Goal: Complete application form: Complete application form

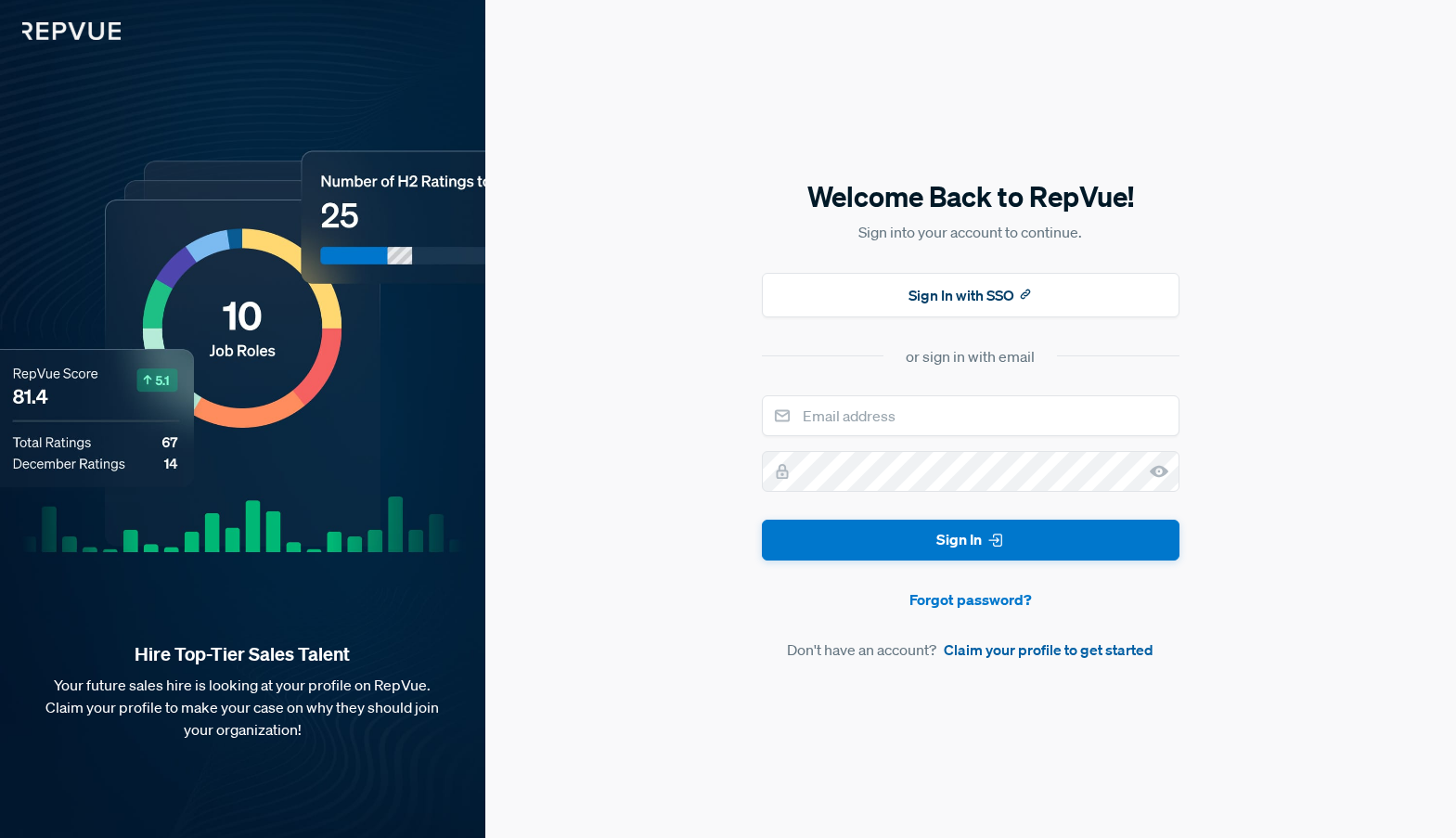
click at [976, 648] on link "Claim your profile to get started" at bounding box center [1048, 650] width 210 height 22
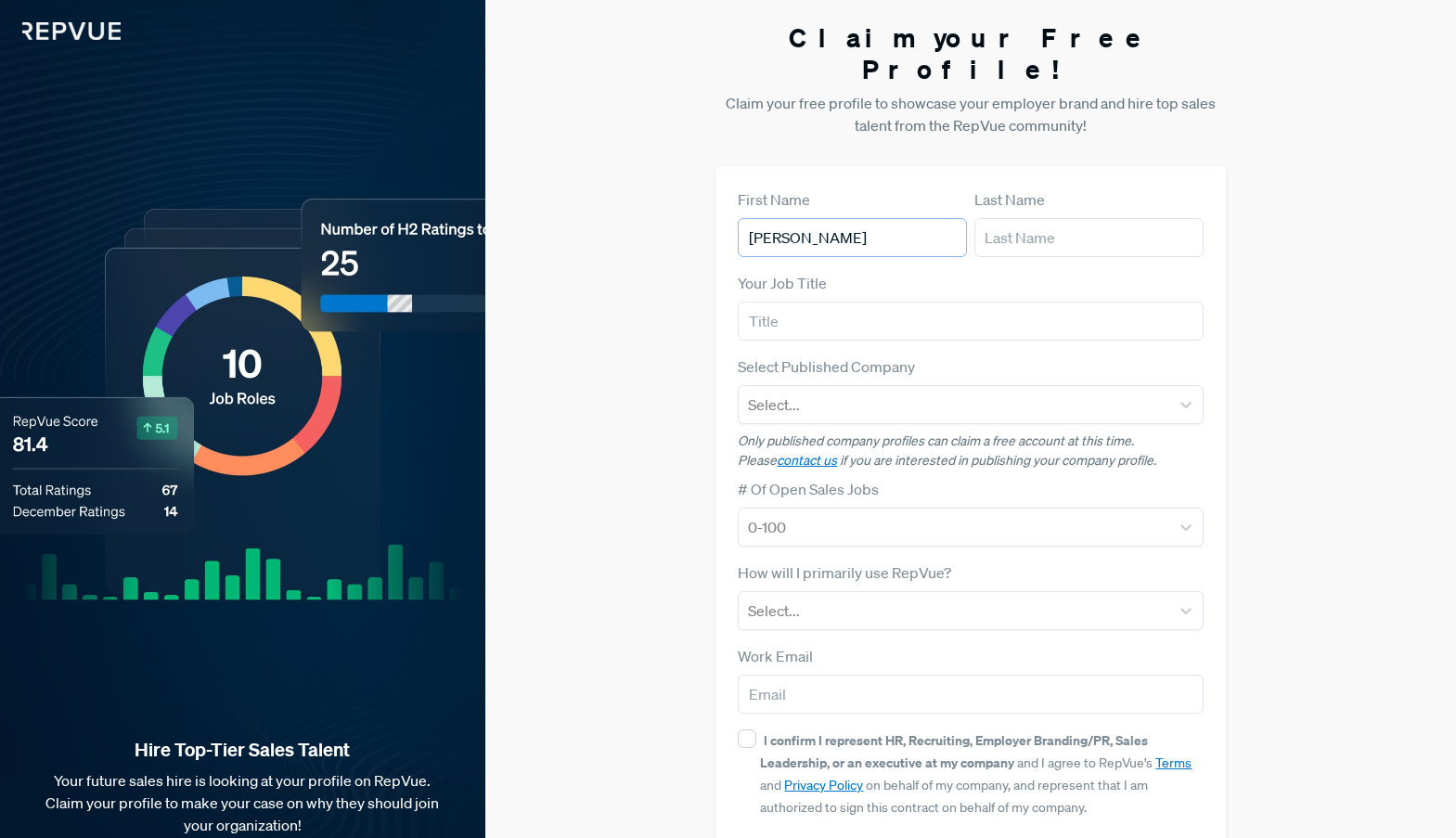
type input "[PERSON_NAME]"
type input "E"
type input "Account Manager"
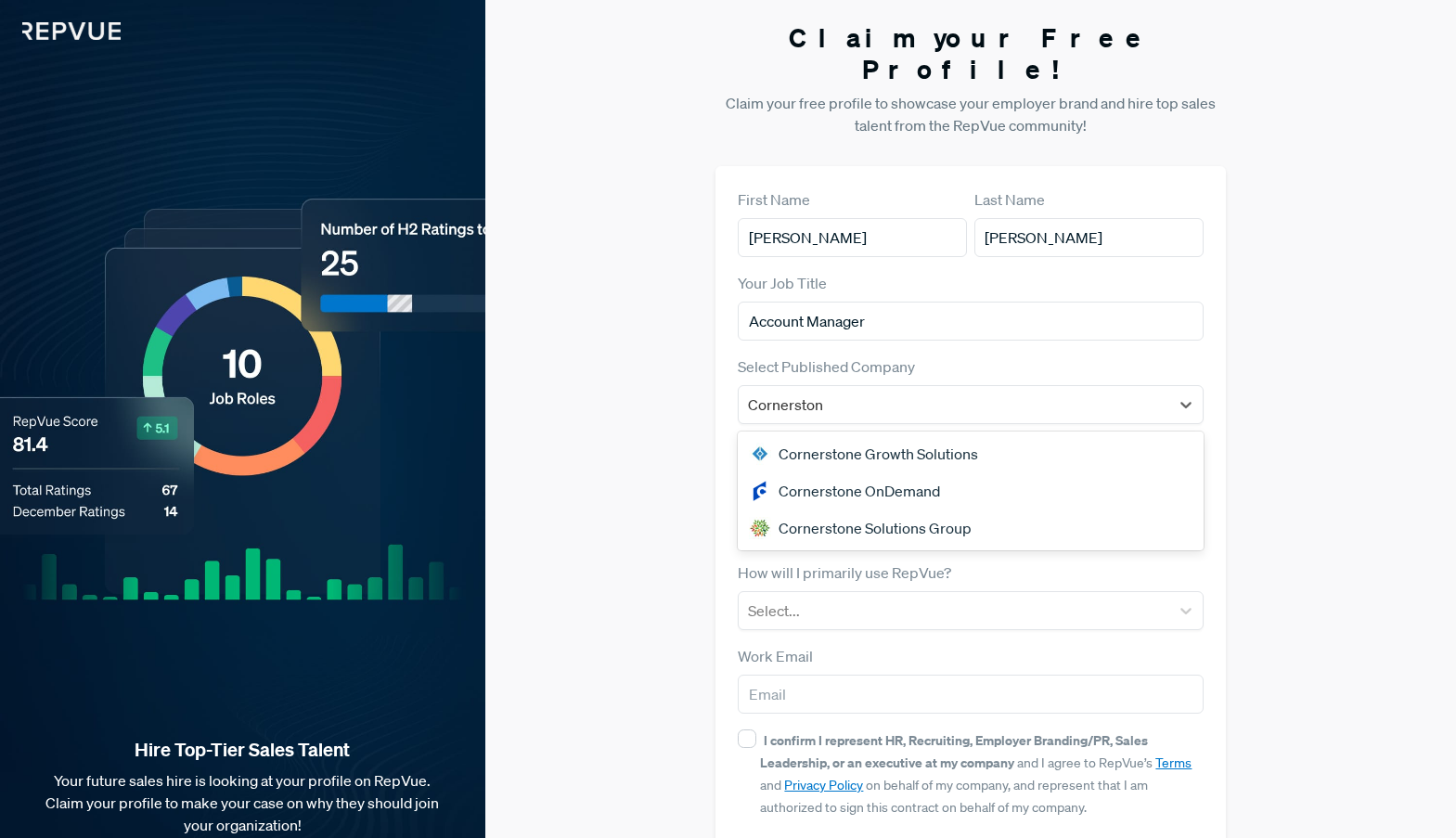
type input "Cornerstone"
click at [849, 472] on div "Cornerstone OnDemand" at bounding box center [970, 490] width 465 height 37
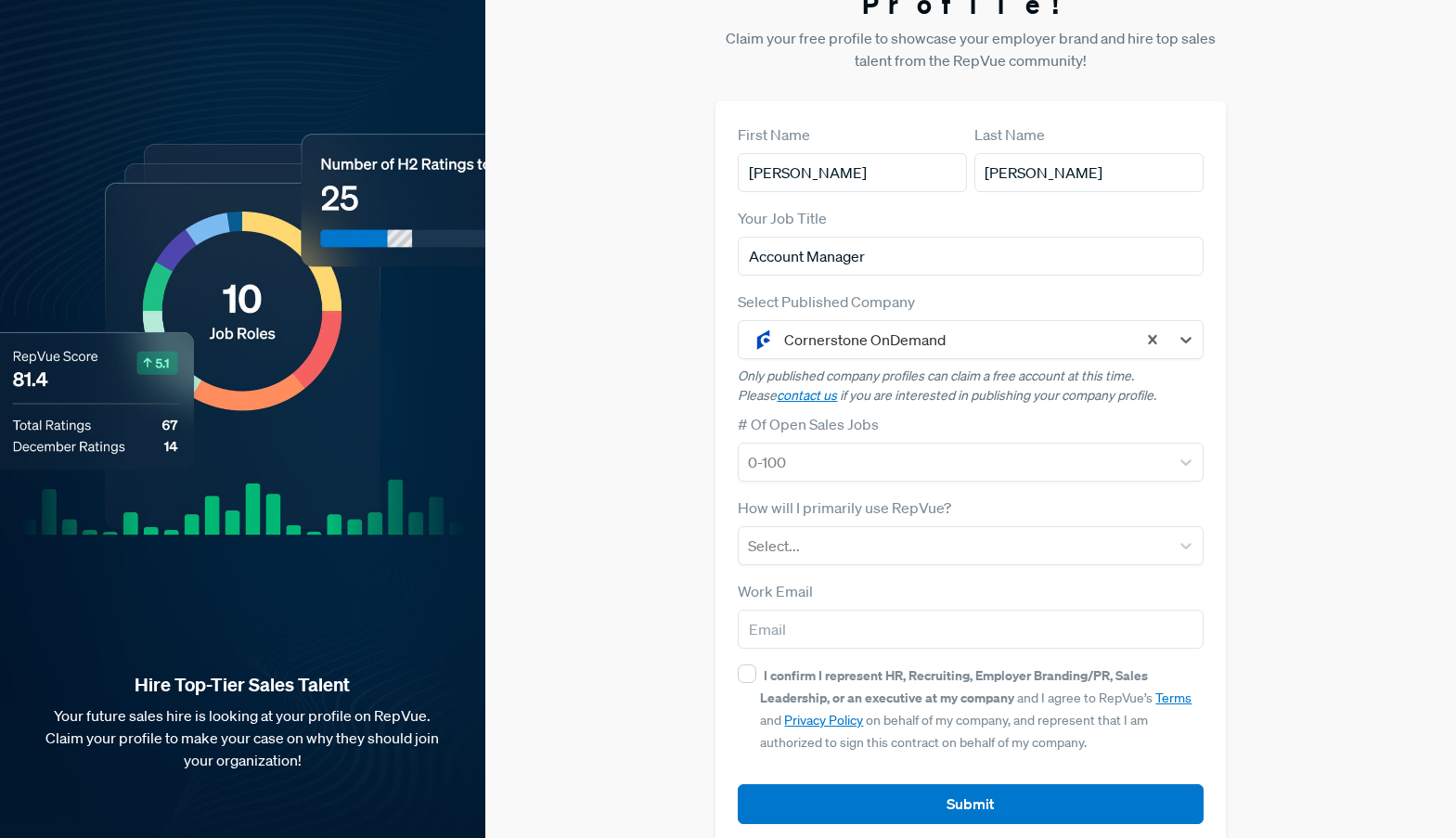
scroll to position [64, 0]
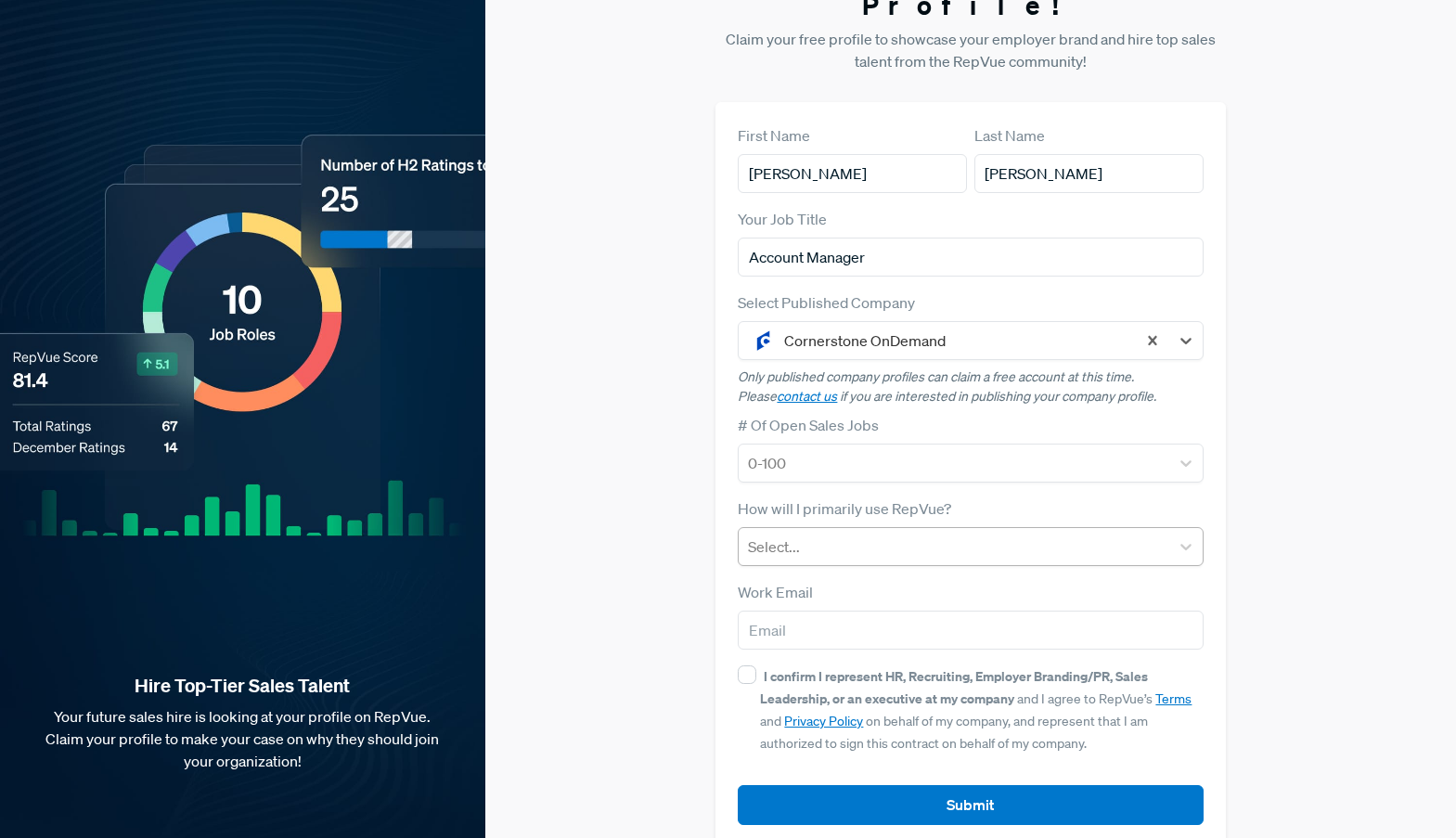
click at [837, 534] on div at bounding box center [953, 547] width 411 height 26
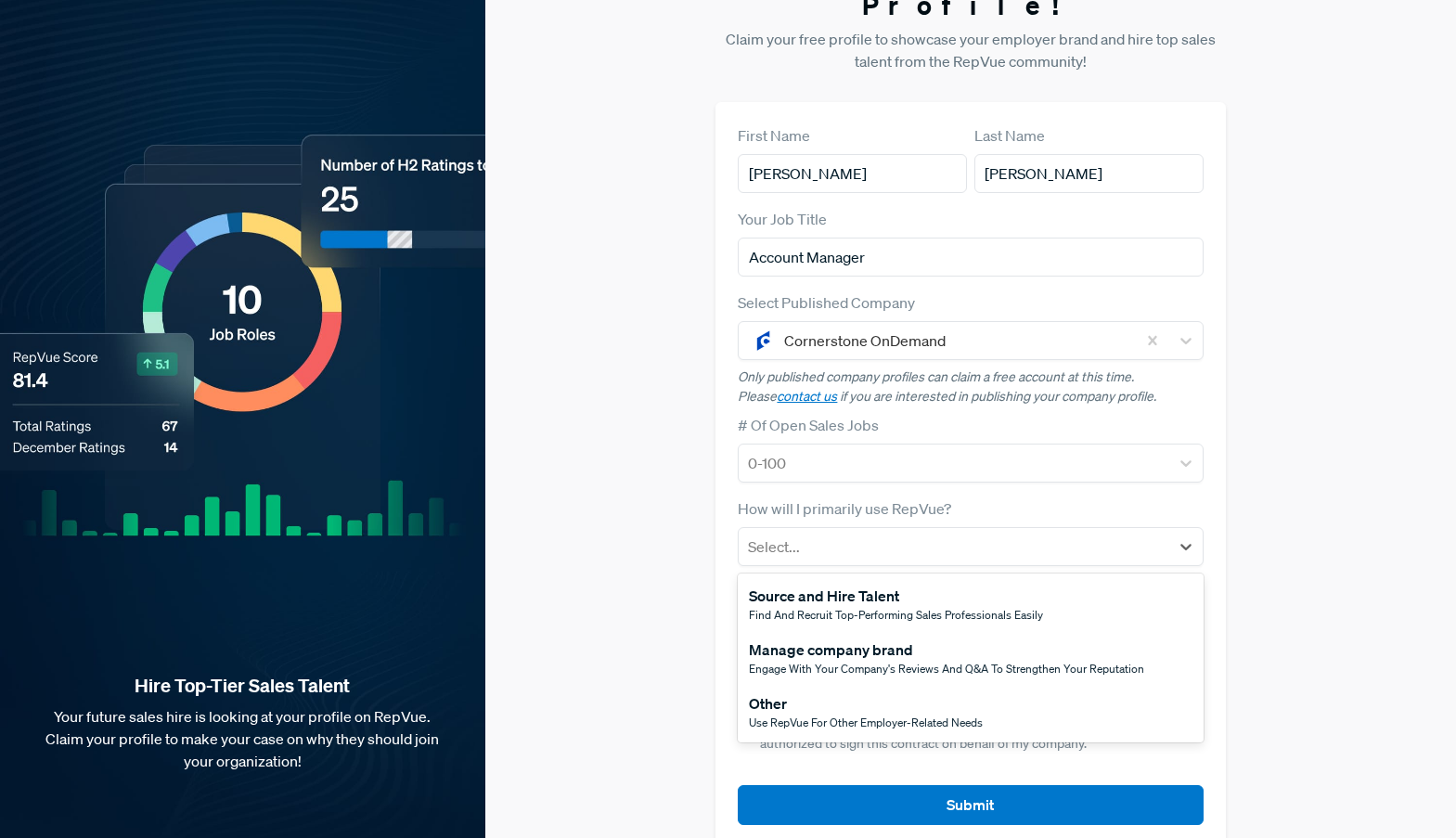
click at [847, 693] on div "Other" at bounding box center [865, 703] width 234 height 22
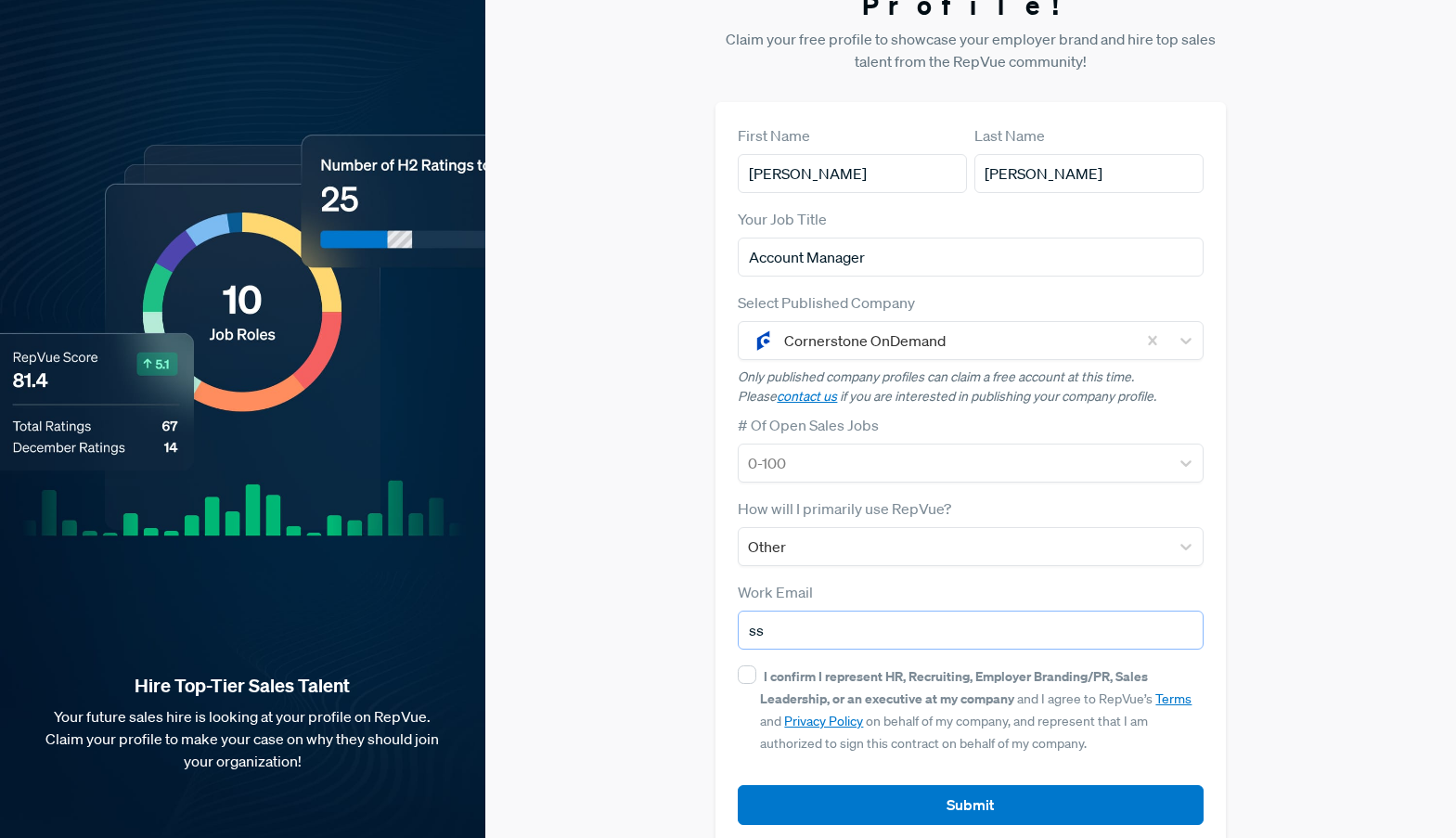
type input "s"
type input "[EMAIL_ADDRESS][DOMAIN_NAME]"
click at [744, 666] on input "I confirm I represent HR, Recruiting, Employer Branding/PR, Sales Leadership, o…" at bounding box center [747, 675] width 19 height 19
checkbox input "true"
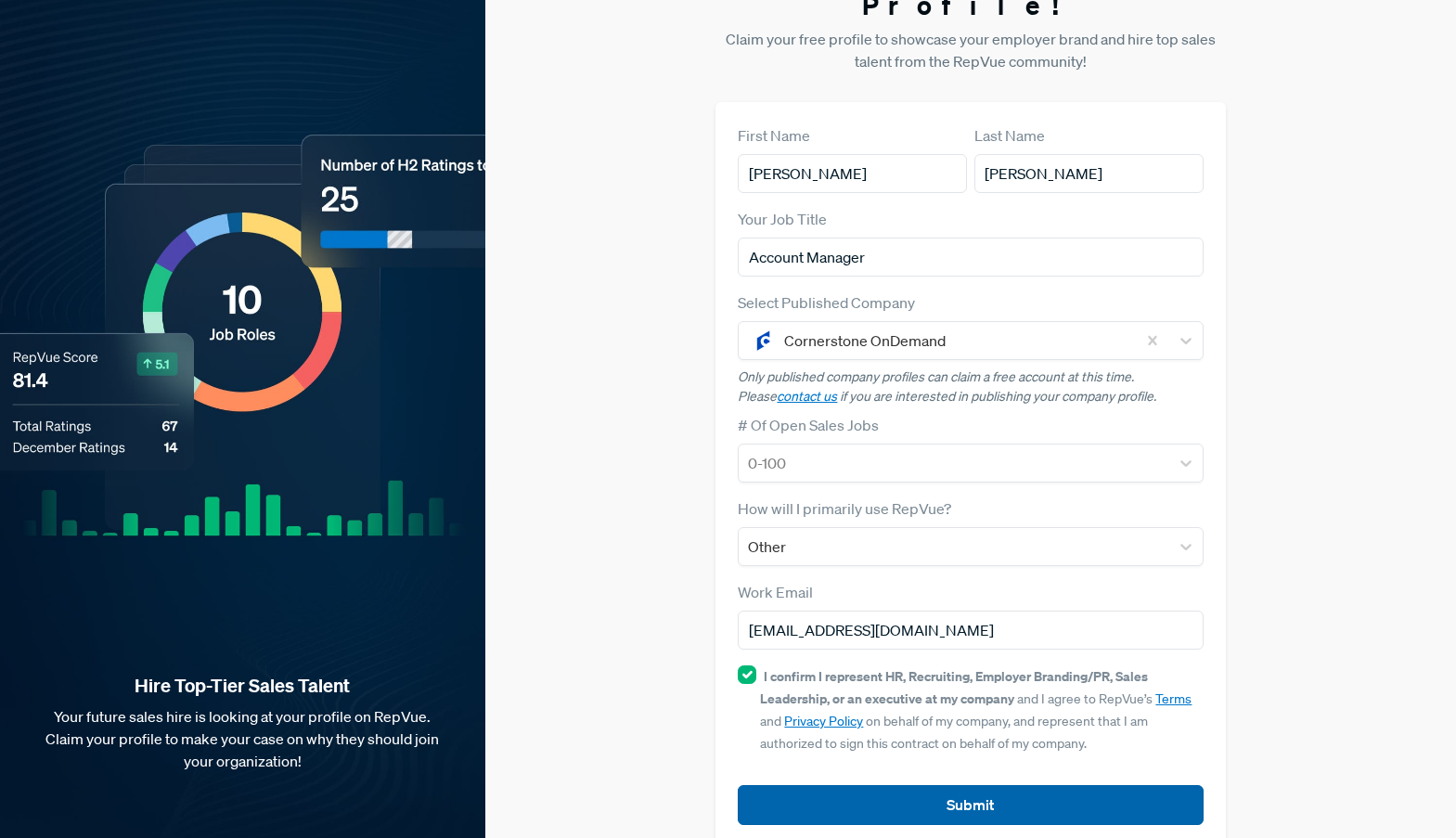
click at [831, 785] on button "Submit" at bounding box center [970, 805] width 465 height 40
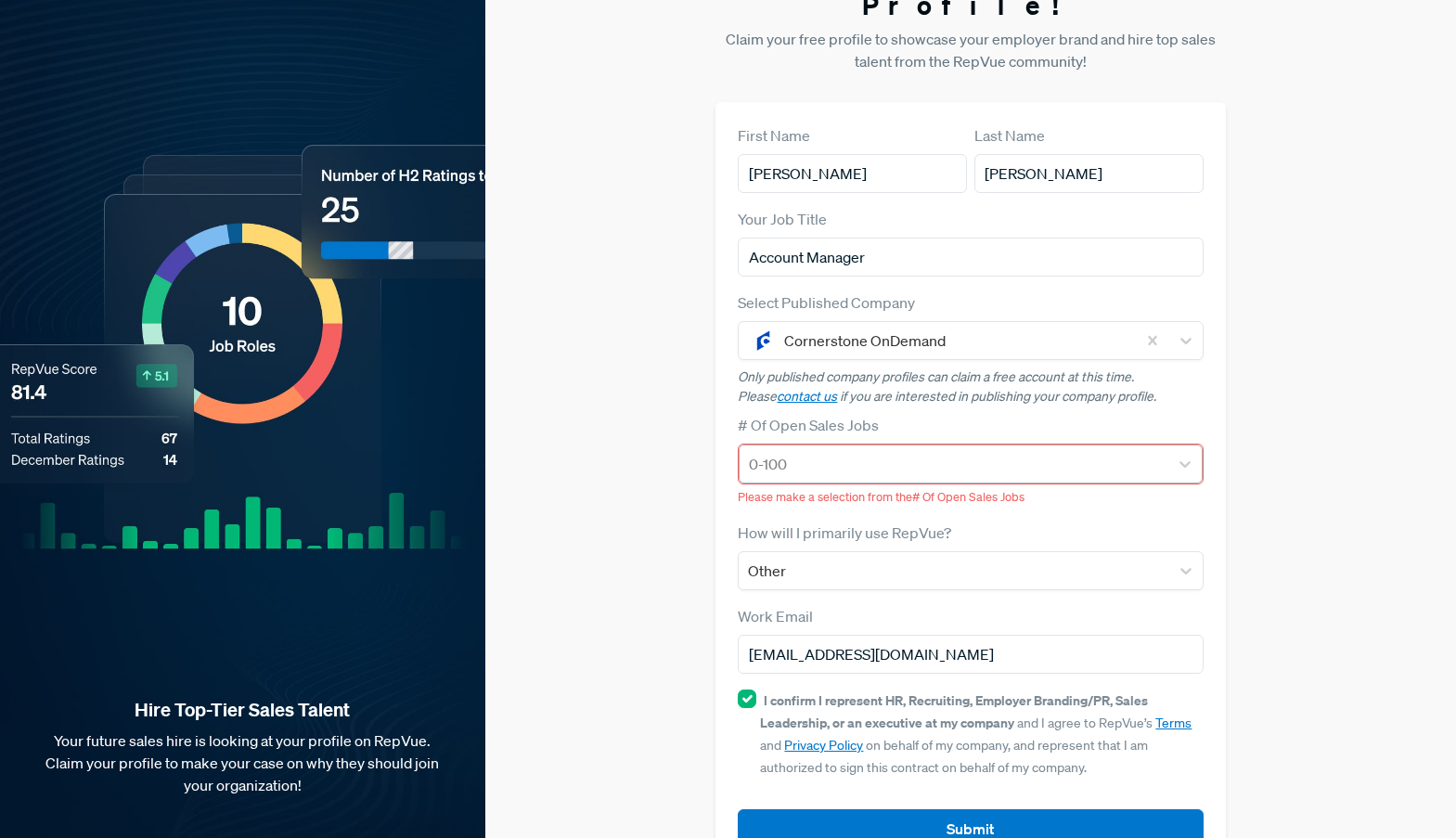
click at [826, 451] on div at bounding box center [953, 464] width 409 height 26
click at [822, 451] on div at bounding box center [953, 464] width 409 height 26
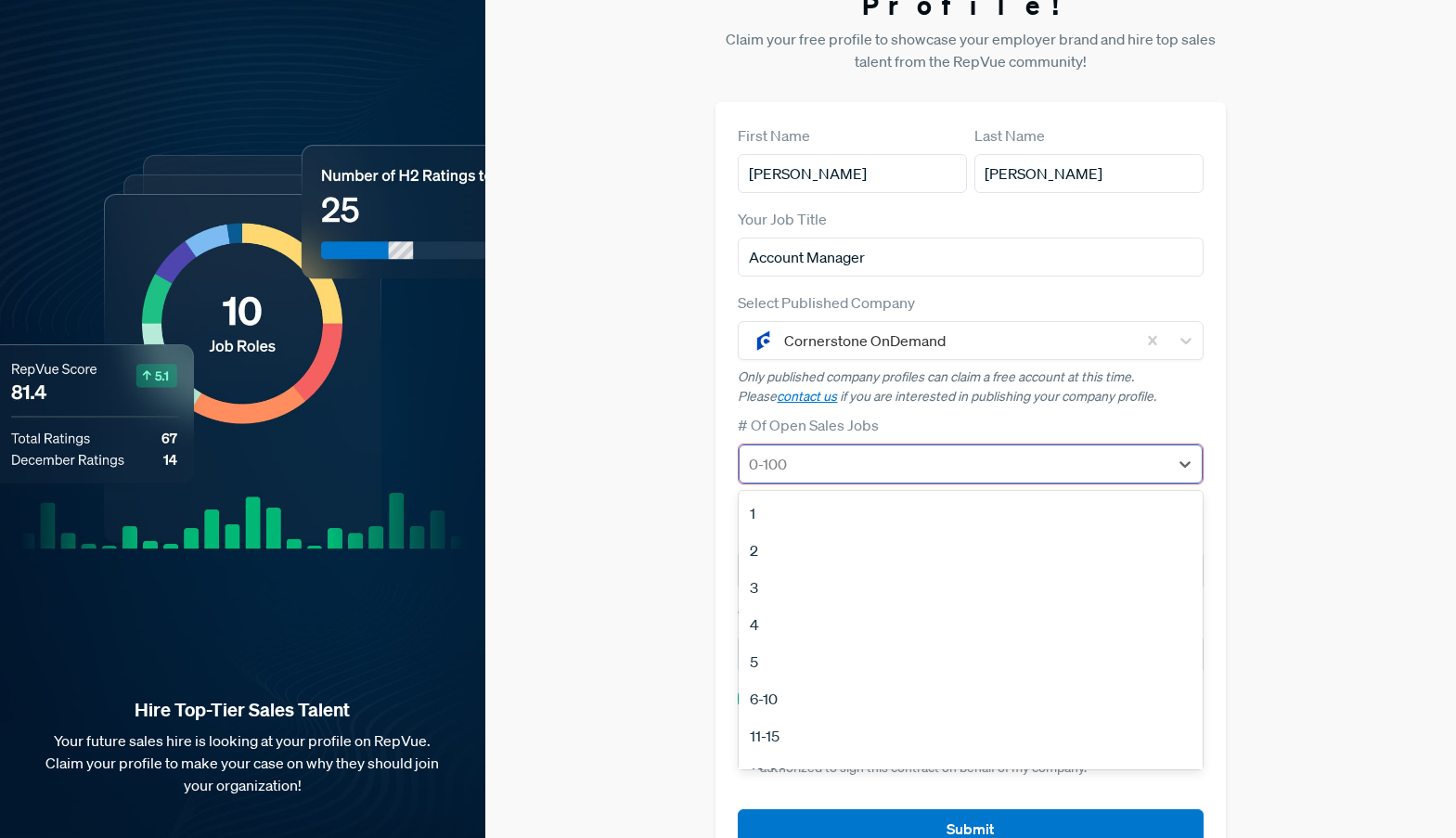
click at [822, 451] on div at bounding box center [953, 464] width 409 height 26
click at [815, 495] on div "1" at bounding box center [970, 513] width 463 height 37
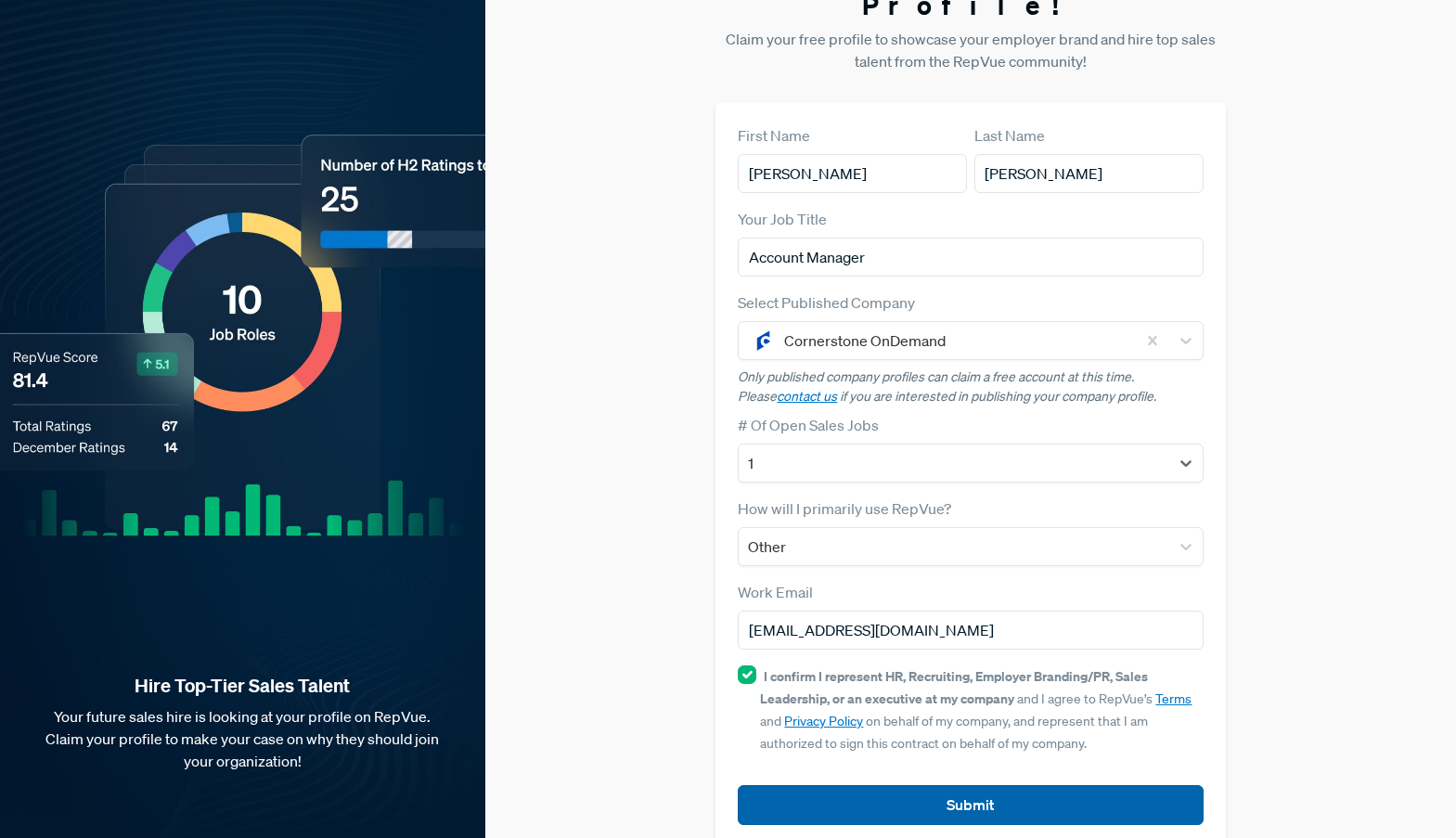
click at [869, 785] on button "Submit" at bounding box center [970, 805] width 465 height 40
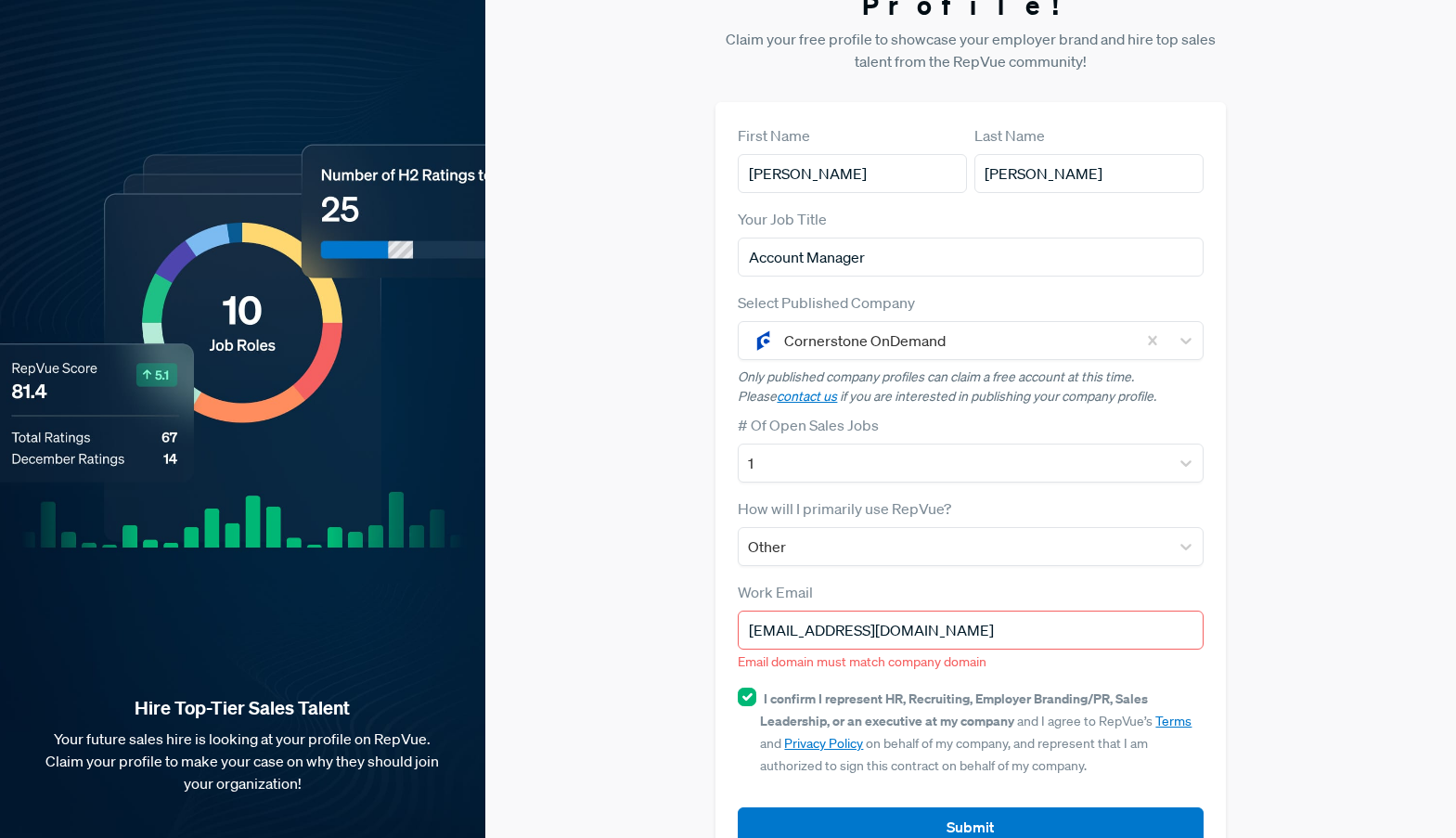
click at [862, 581] on div "Work Email [EMAIL_ADDRESS][DOMAIN_NAME] Email domain must match company domain" at bounding box center [970, 626] width 465 height 91
click at [862, 611] on input "[EMAIL_ADDRESS][DOMAIN_NAME]" at bounding box center [970, 630] width 465 height 39
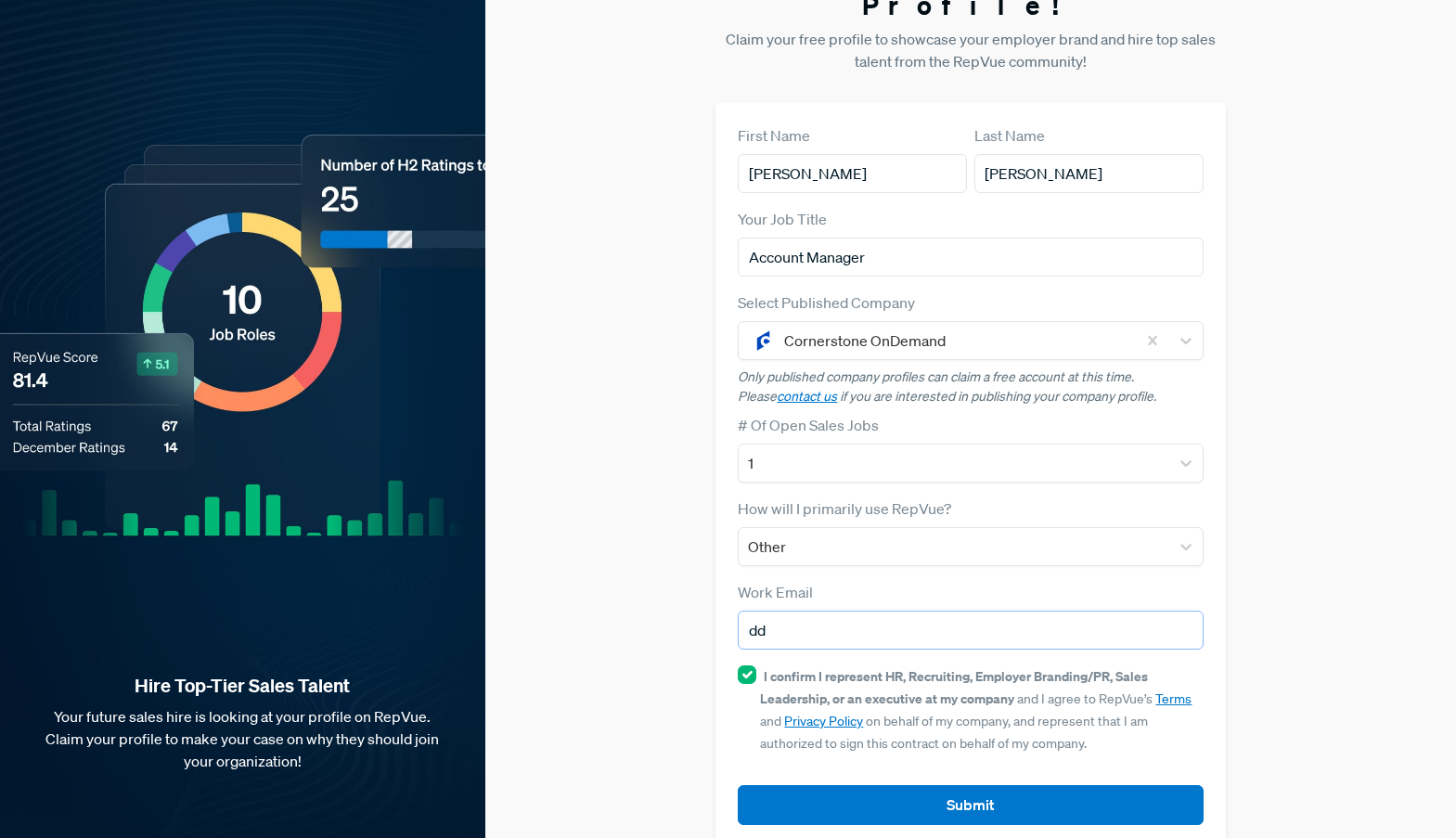
type input "d"
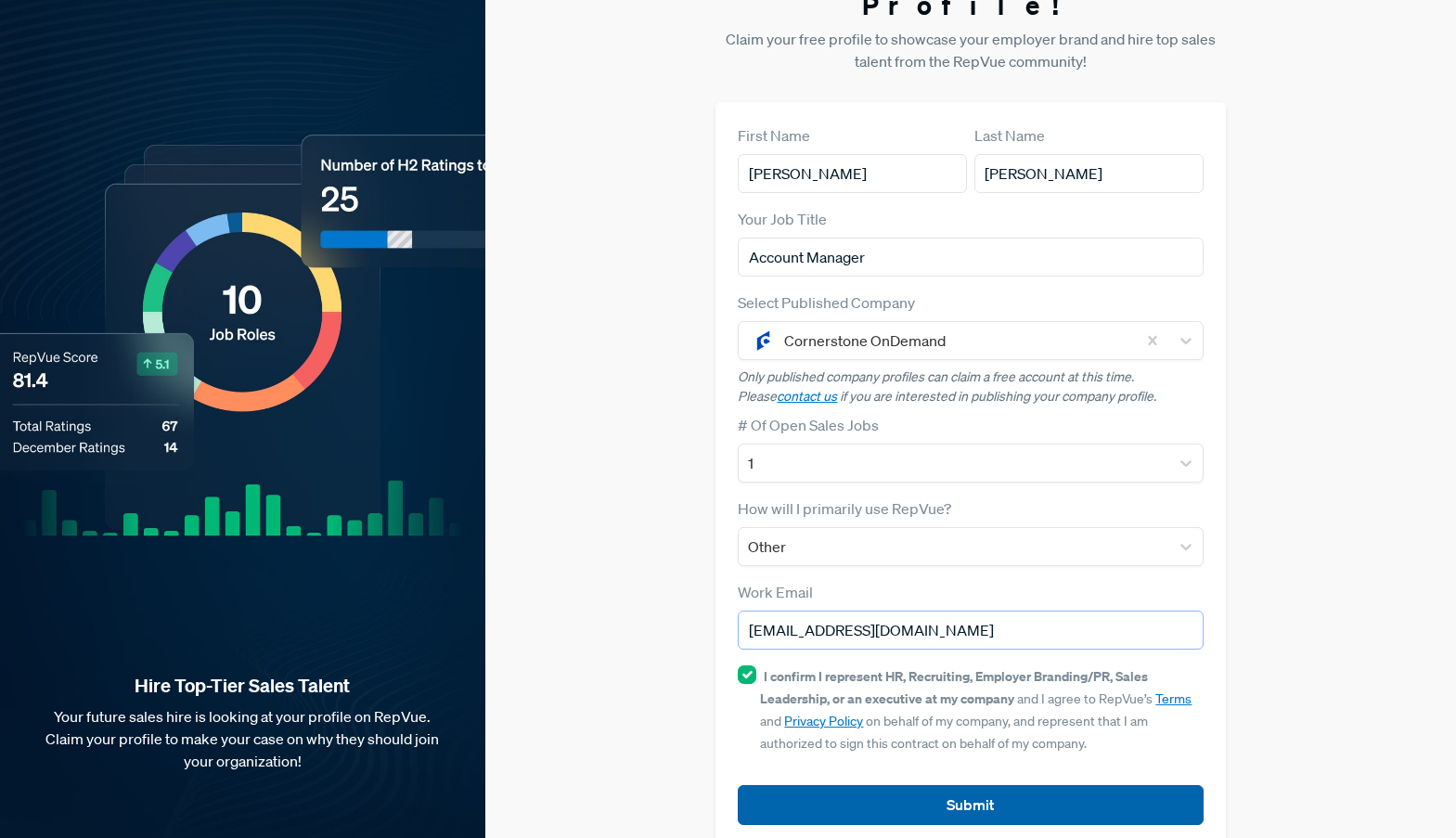
type input "[EMAIL_ADDRESS][DOMAIN_NAME]"
click at [927, 785] on button "Submit" at bounding box center [970, 805] width 465 height 40
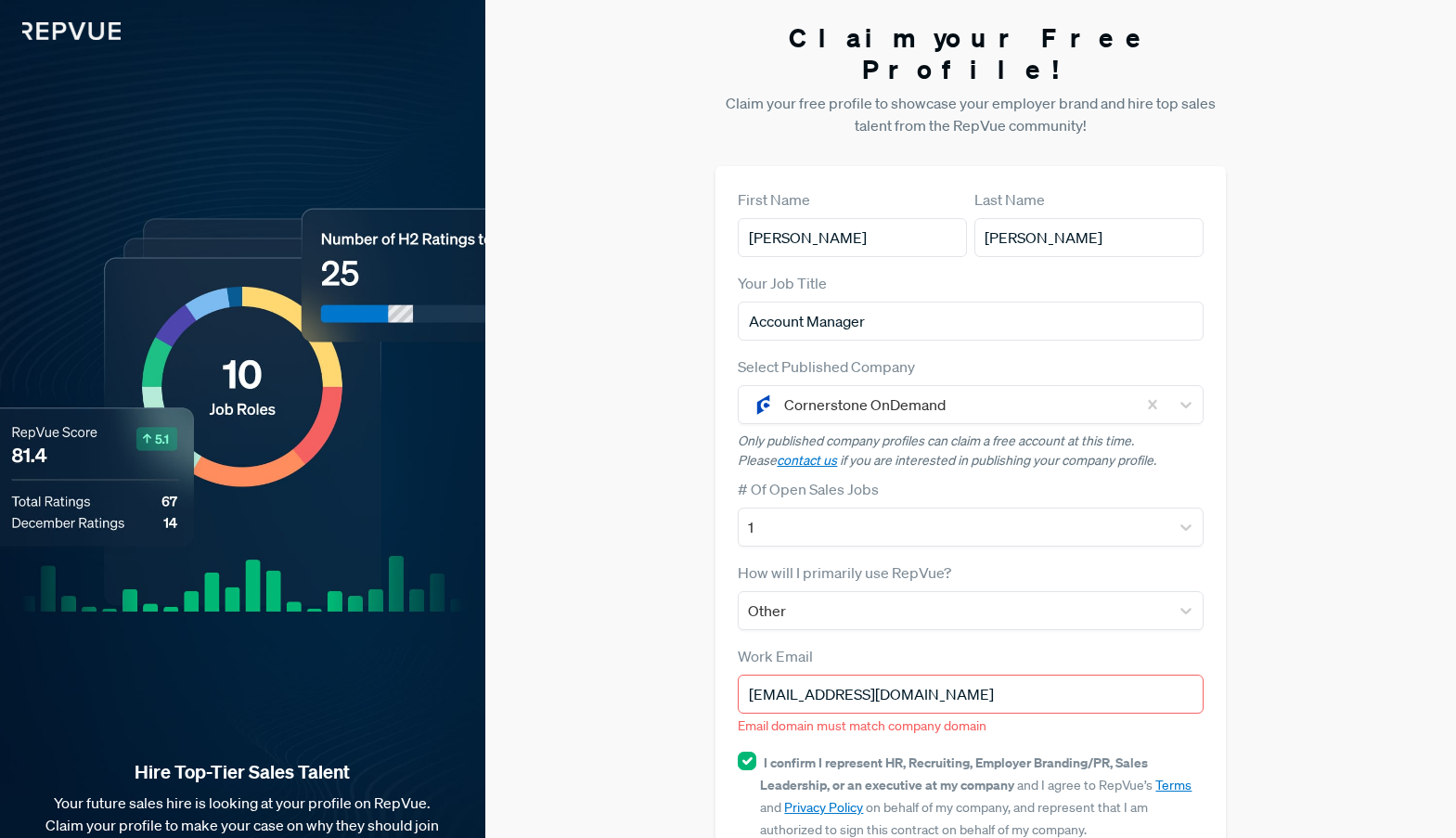
scroll to position [0, 0]
click at [61, 34] on img at bounding box center [60, 20] width 121 height 40
